Goal: Download file/media

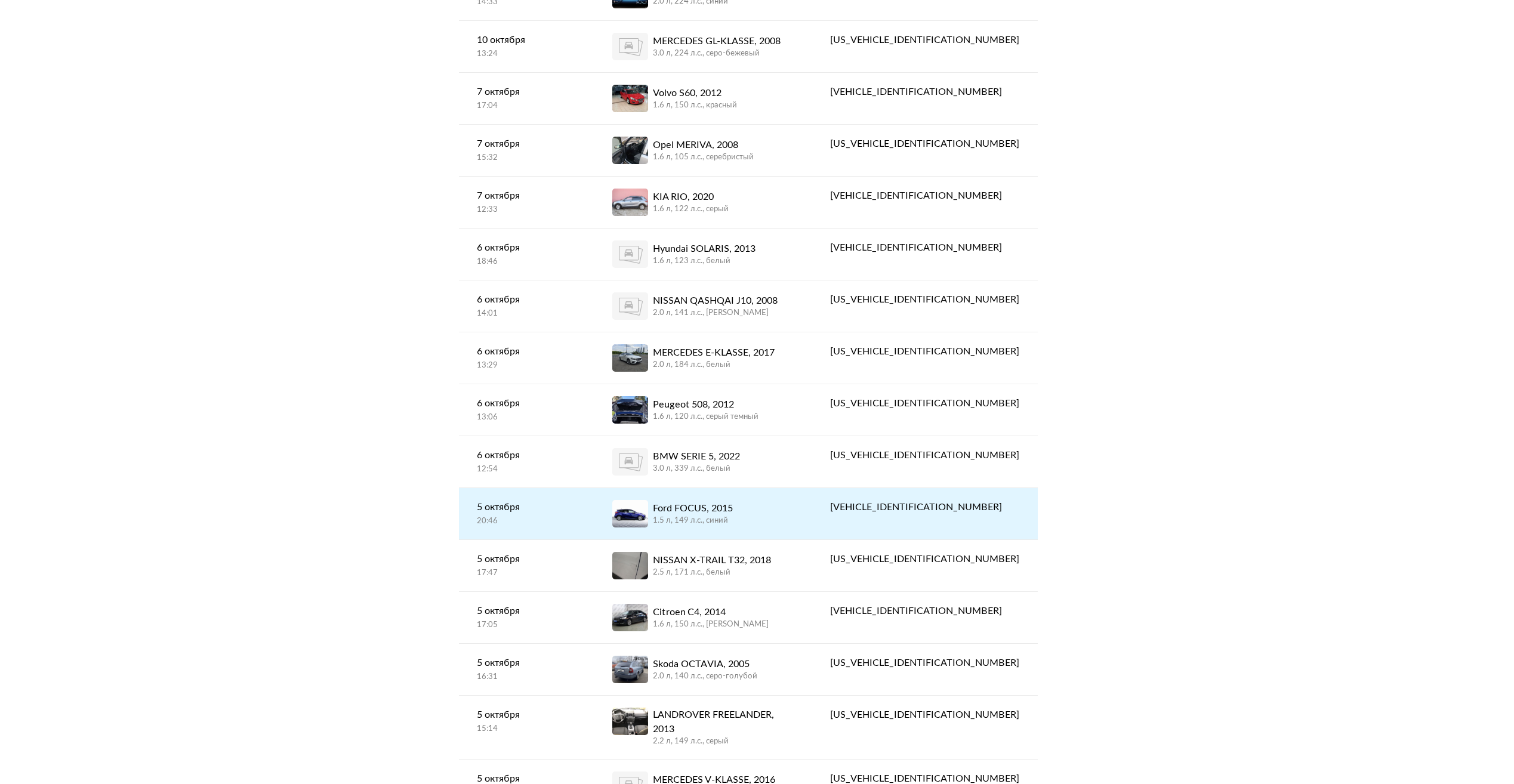
scroll to position [358, 0]
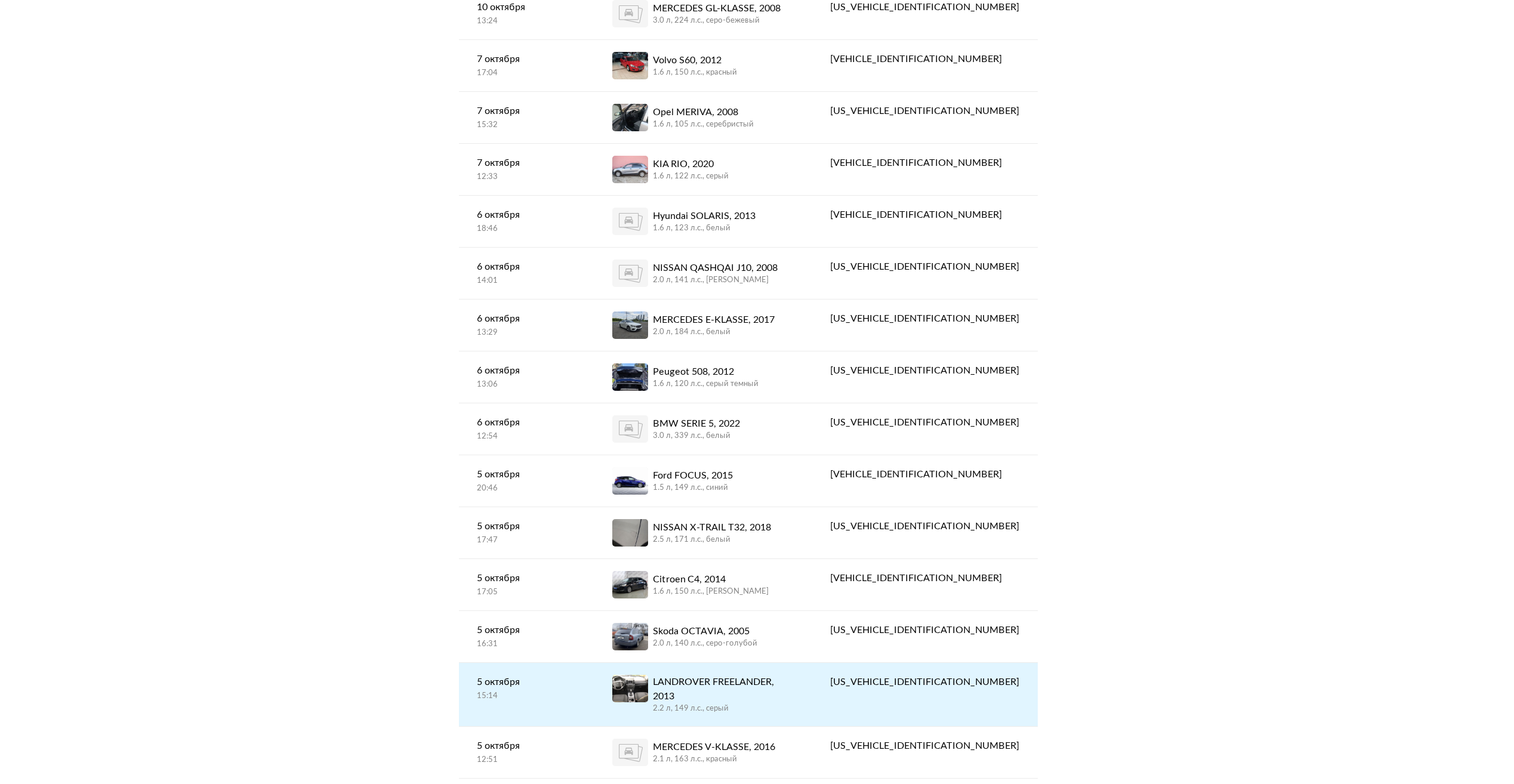
click at [770, 686] on div "LANDROVER FREELANDER, 2013" at bounding box center [723, 689] width 142 height 29
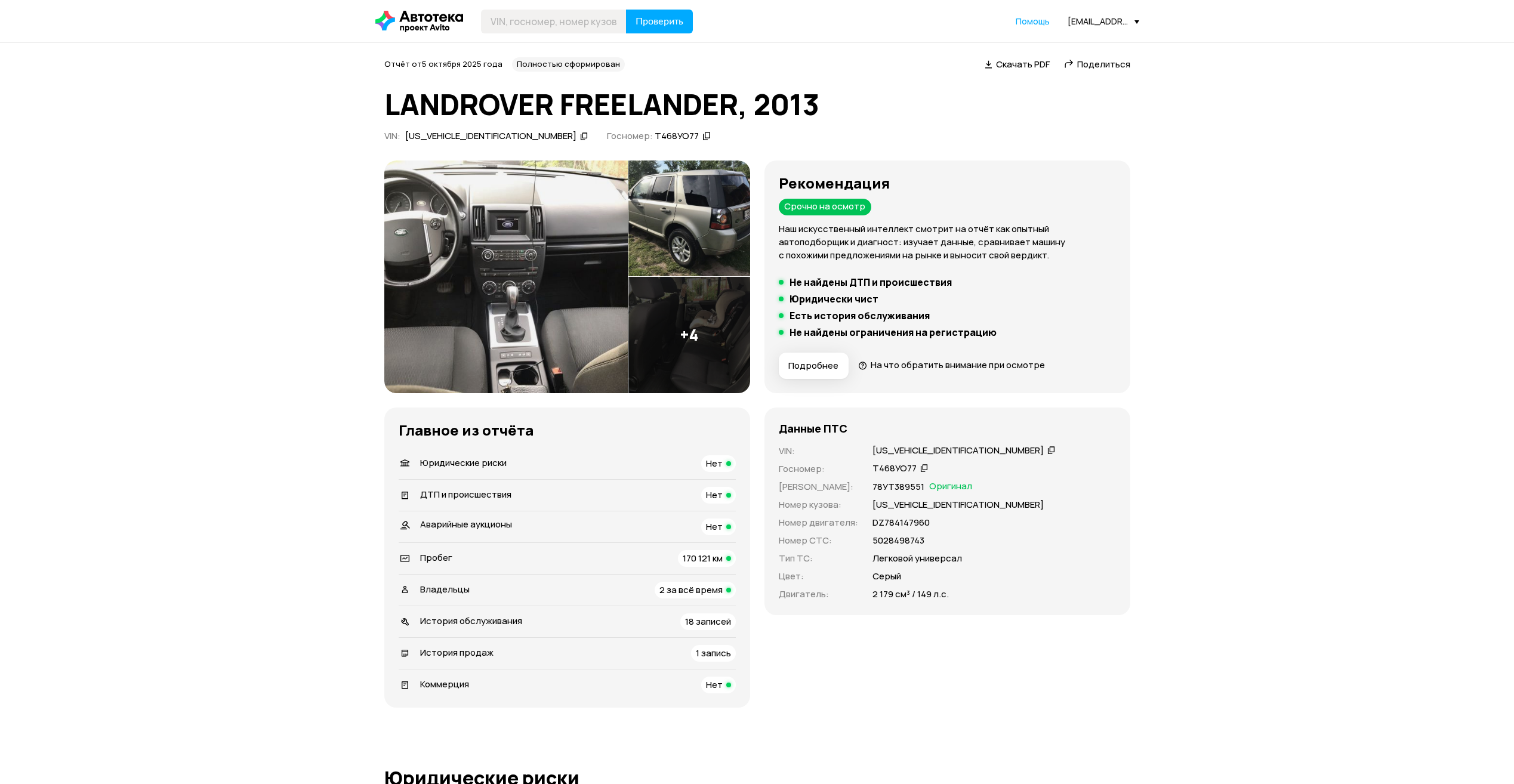
click at [483, 135] on div "[US_VEHICLE_IDENTIFICATION_NUMBER]" at bounding box center [491, 136] width 171 height 12
click at [1089, 17] on div "[EMAIL_ADDRESS][DOMAIN_NAME]" at bounding box center [1103, 21] width 71 height 11
click at [1085, 39] on link "Отчёты" at bounding box center [1079, 42] width 120 height 30
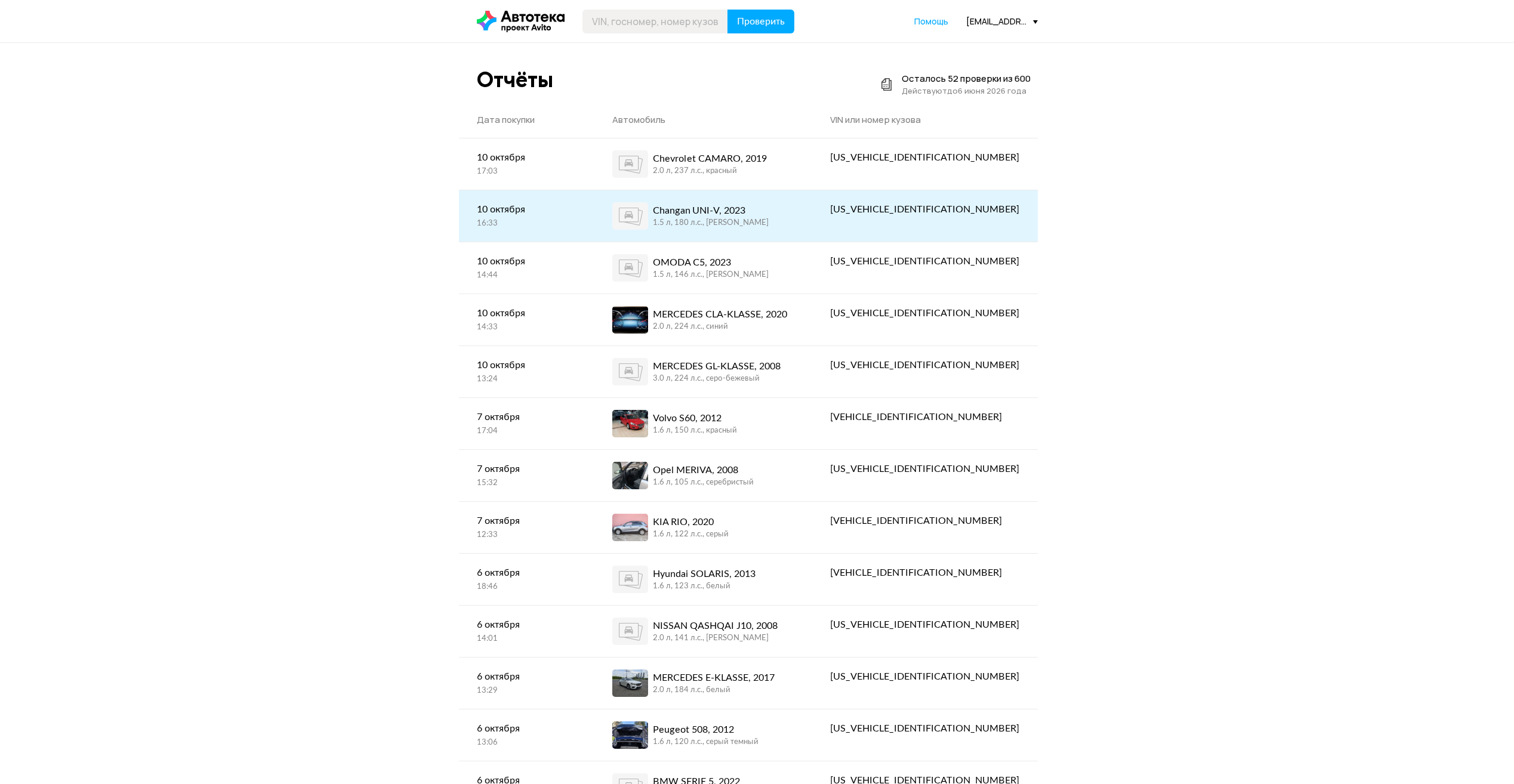
click at [753, 212] on div "Changan UNI-V, 2023" at bounding box center [710, 210] width 116 height 14
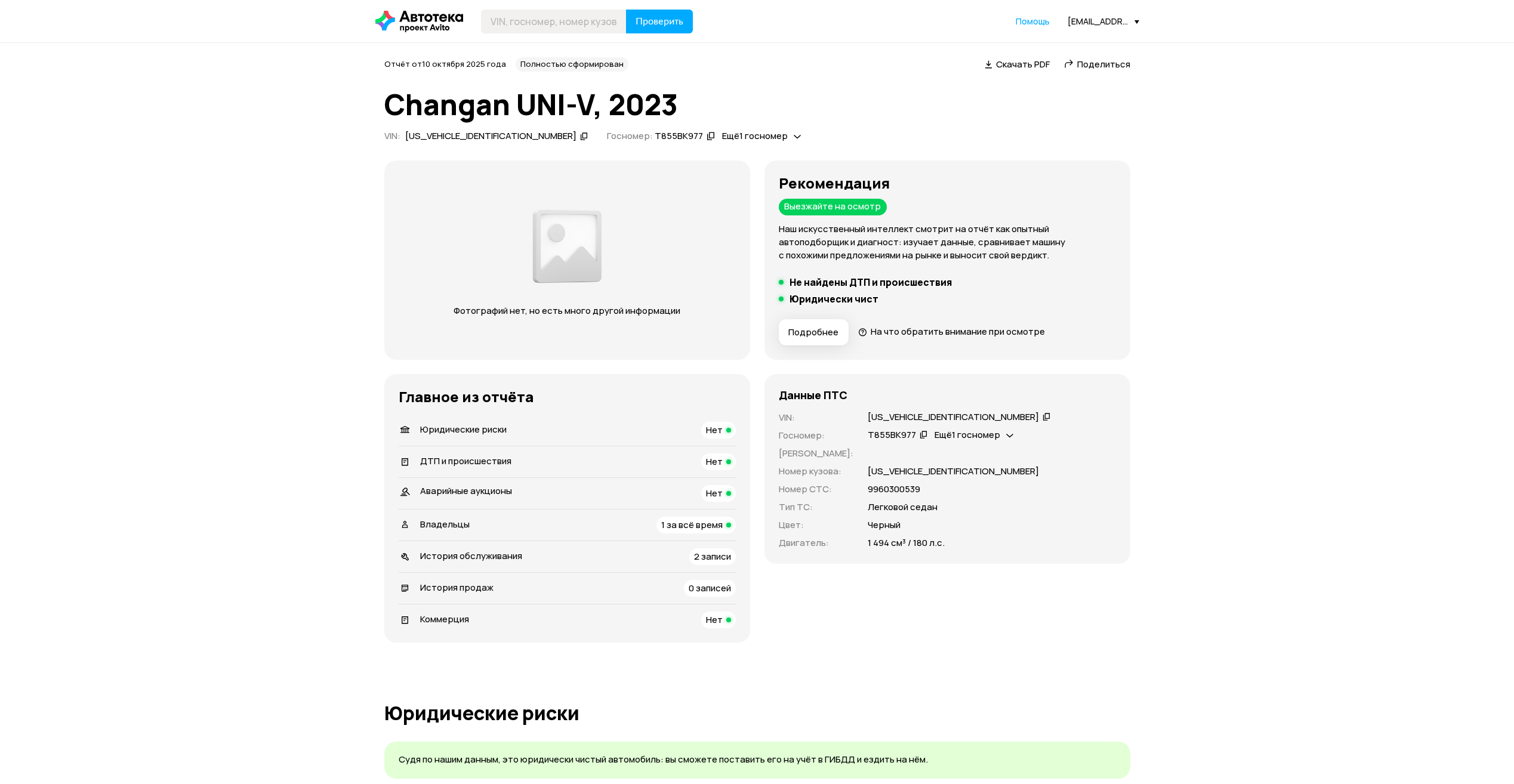
click at [457, 134] on div "[US_VEHICLE_IDENTIFICATION_NUMBER]" at bounding box center [491, 136] width 171 height 12
copy div "[US_VEHICLE_IDENTIFICATION_NUMBER]"
click at [511, 19] on input "text" at bounding box center [553, 21] width 145 height 24
paste input "[US_VEHICLE_IDENTIFICATION_NUMBER]"
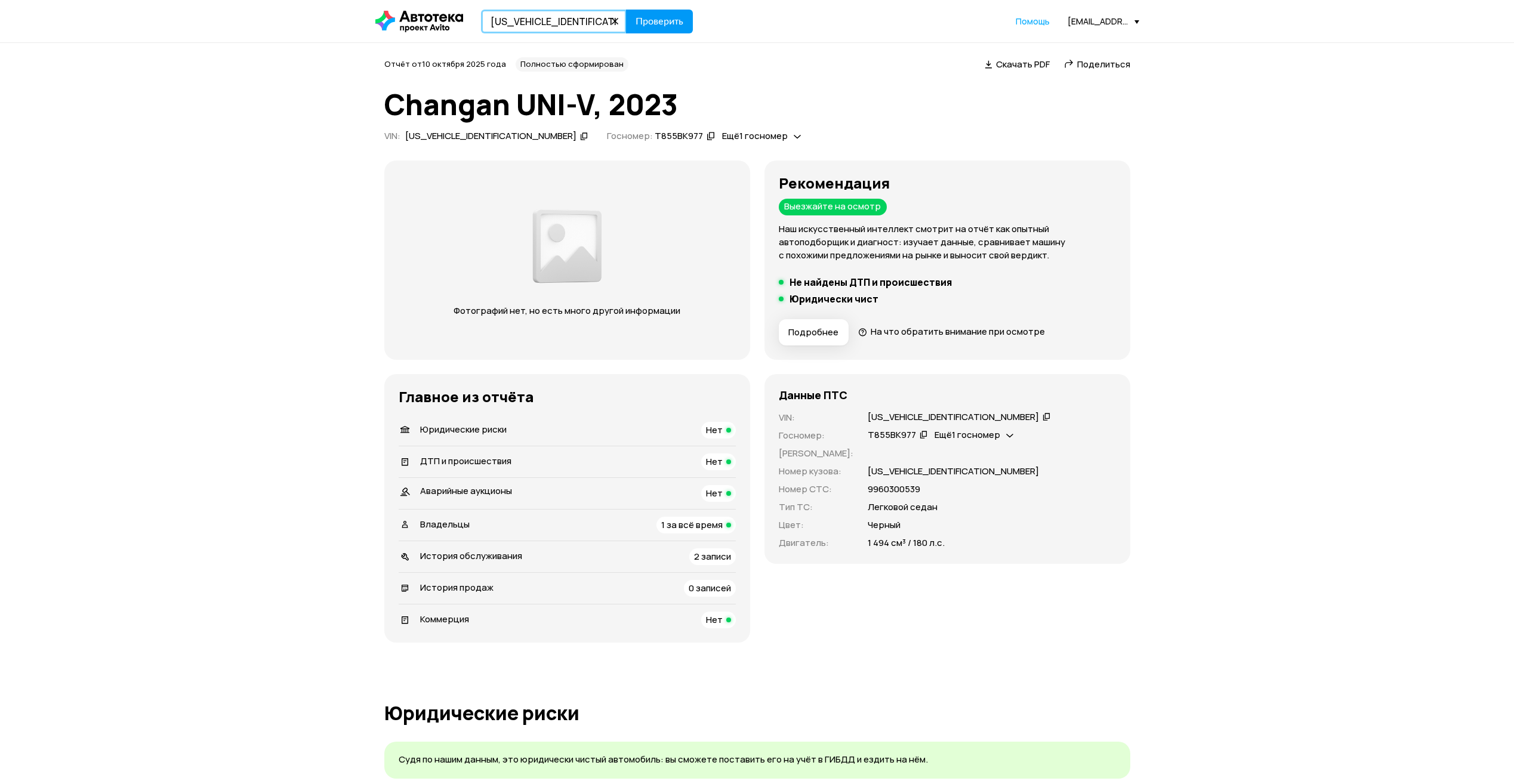
type input "[US_VEHICLE_IDENTIFICATION_NUMBER]"
click at [682, 17] on span "Проверить" at bounding box center [659, 21] width 48 height 9
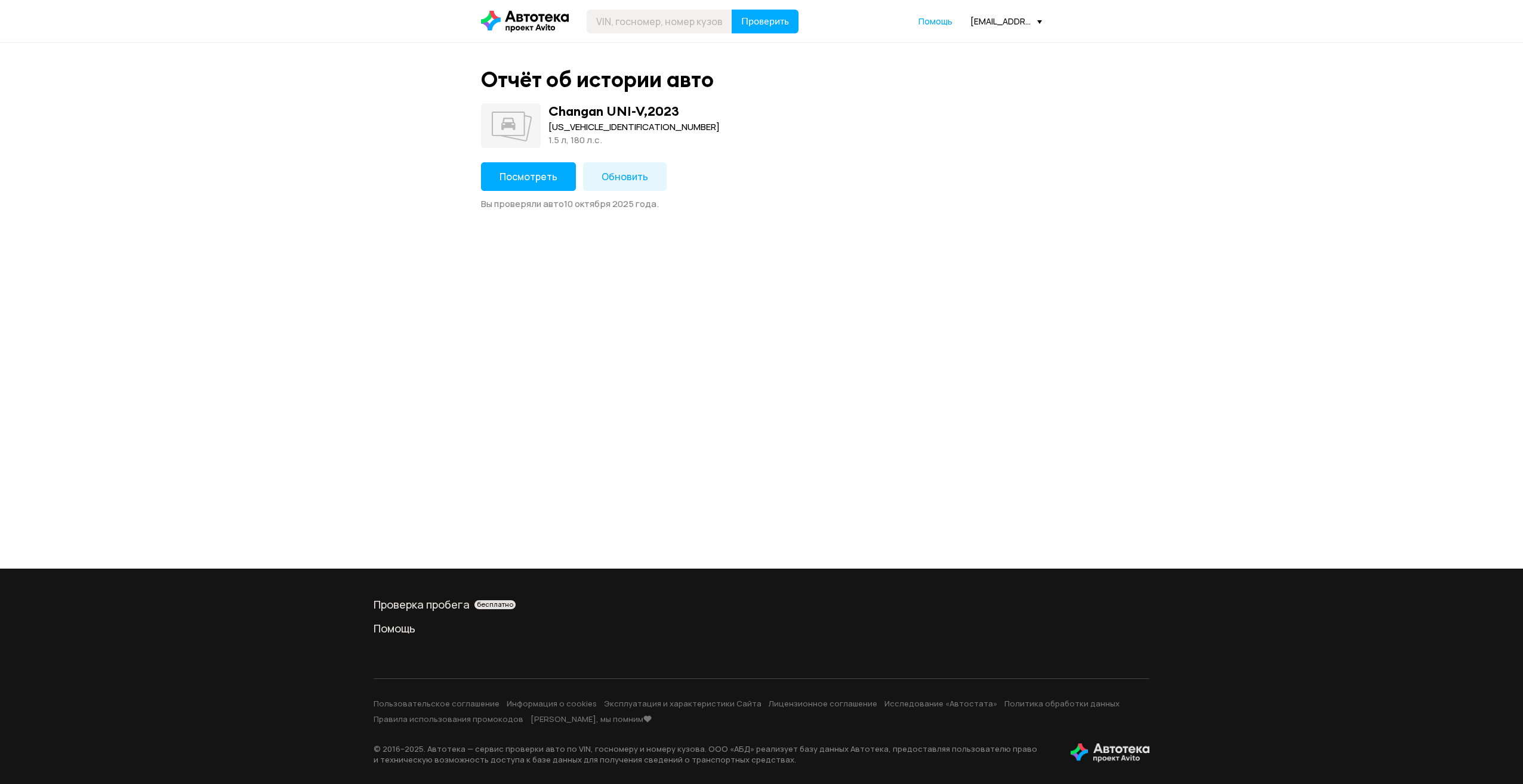
click at [532, 173] on span "Посмотреть" at bounding box center [528, 176] width 58 height 13
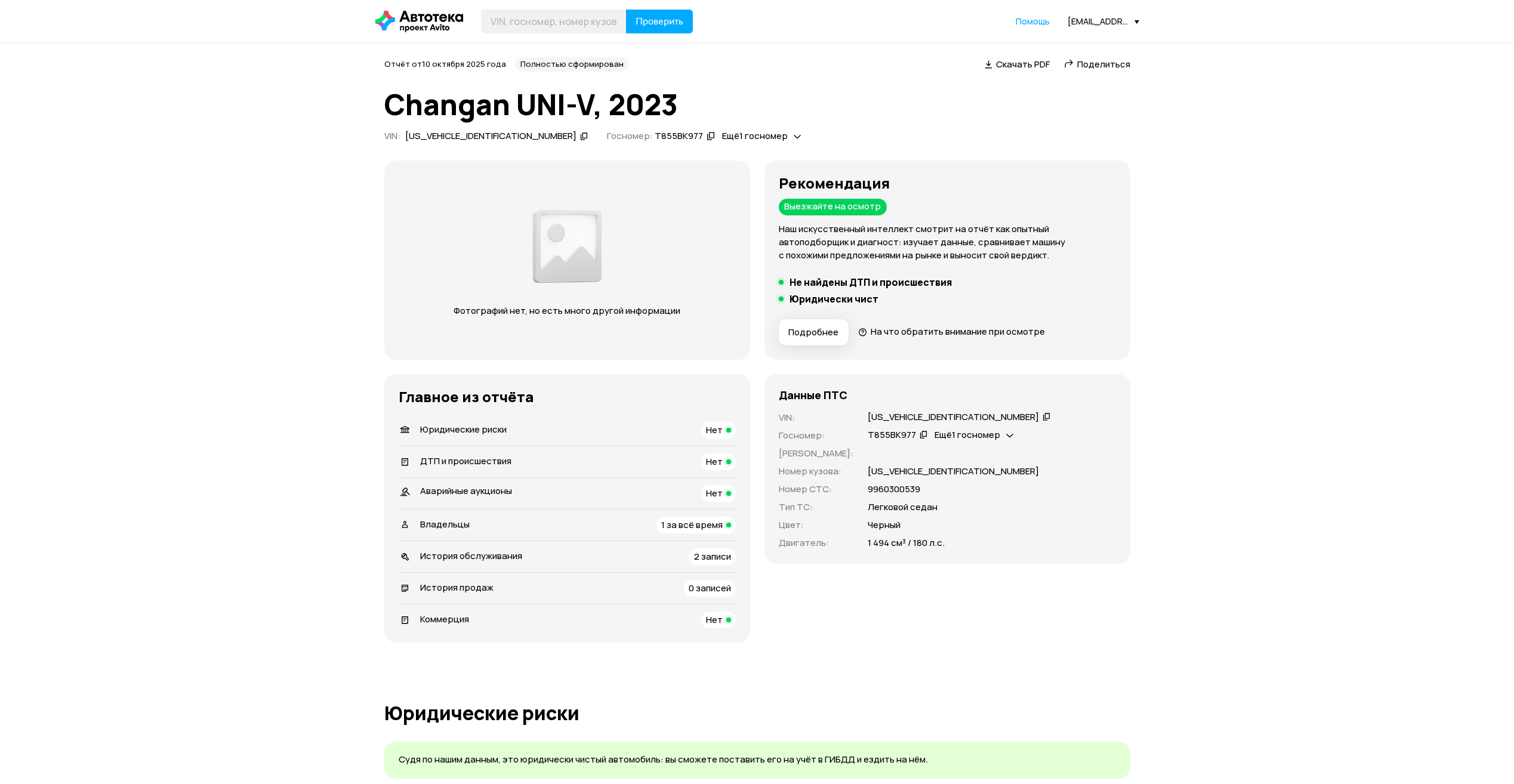
click at [1009, 67] on span "Скачать PDF" at bounding box center [1023, 64] width 53 height 12
click at [1085, 18] on div "[EMAIL_ADDRESS][DOMAIN_NAME]" at bounding box center [1103, 21] width 71 height 11
click at [1071, 43] on link "Отчёты" at bounding box center [1079, 42] width 120 height 30
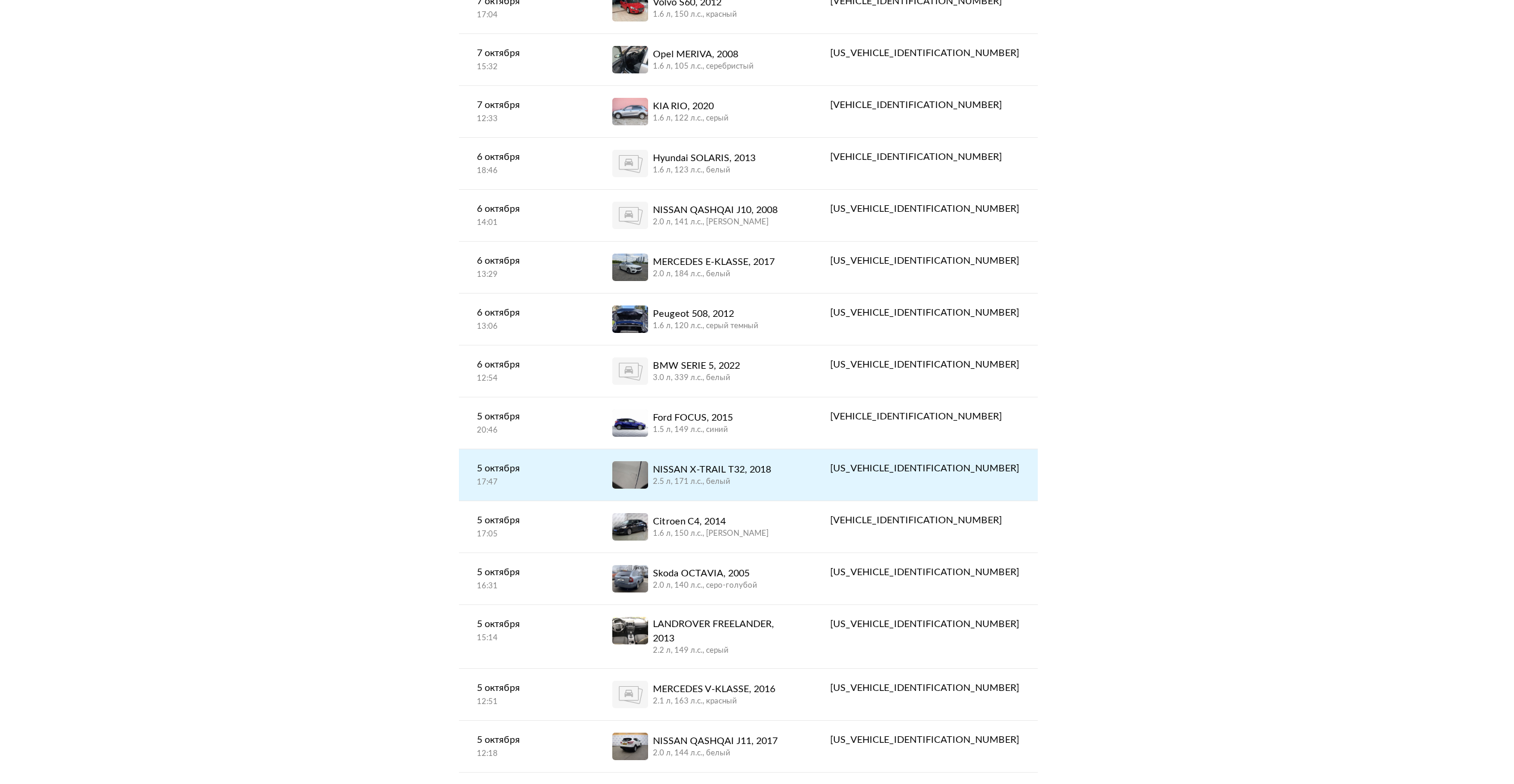
scroll to position [477, 0]
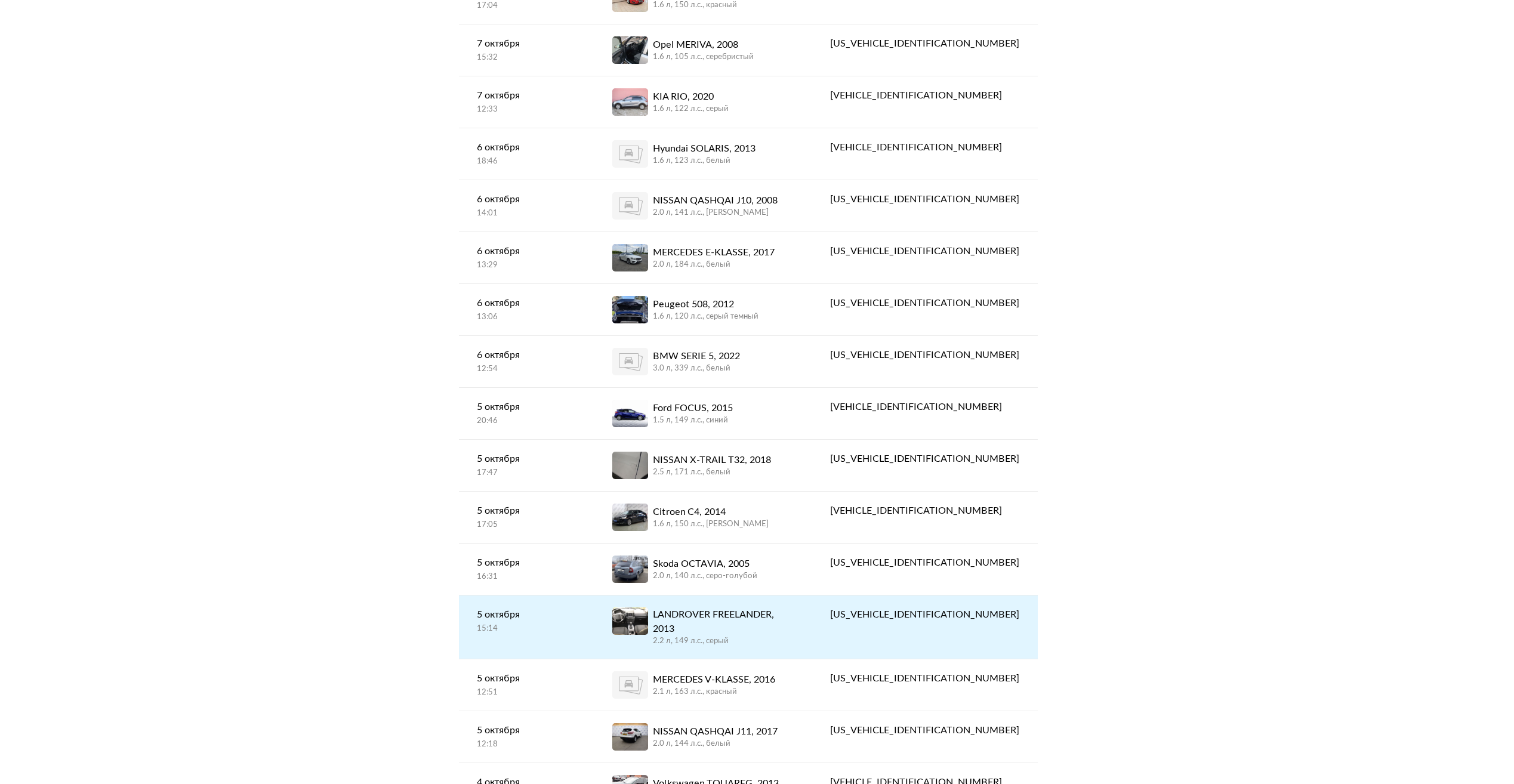
click at [735, 610] on div "LANDROVER FREELANDER, 2013" at bounding box center [723, 621] width 142 height 29
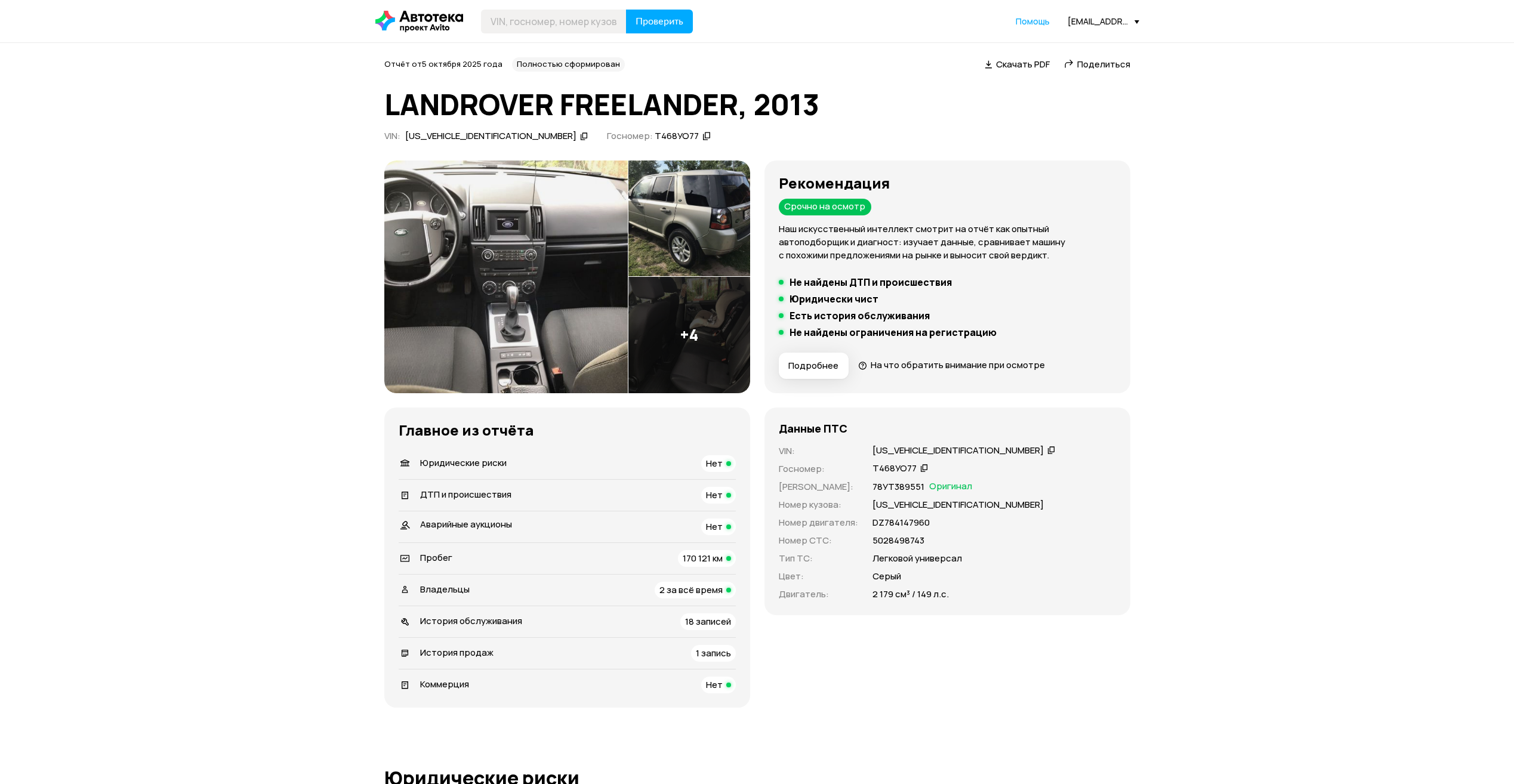
click at [1010, 62] on span "Скачать PDF" at bounding box center [1023, 64] width 53 height 12
